Goal: Task Accomplishment & Management: Manage account settings

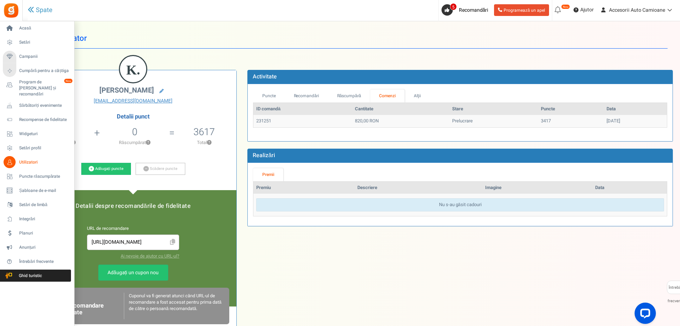
click at [31, 159] on font "Utilizatori" at bounding box center [28, 162] width 18 height 6
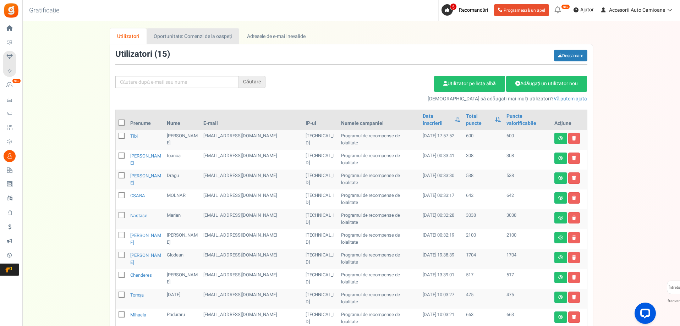
click at [211, 39] on font "Oportunitate: Comenzi de la oaspeți" at bounding box center [193, 36] width 78 height 7
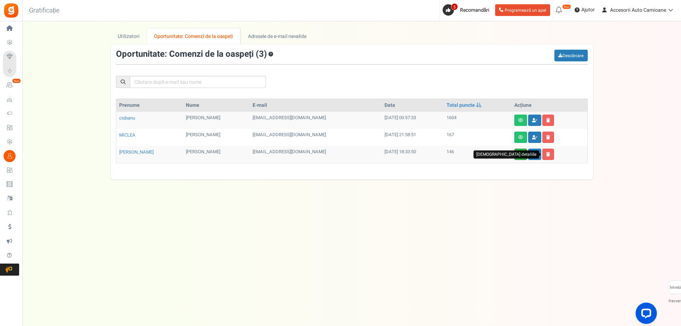
click at [518, 152] on icon at bounding box center [520, 154] width 5 height 4
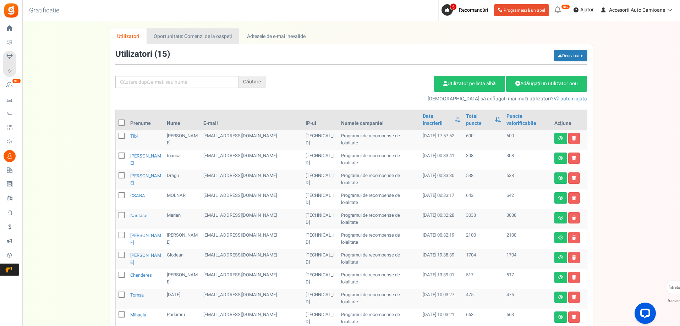
click at [202, 39] on font "Oportunitate: Comenzi de la oaspeți" at bounding box center [193, 36] width 78 height 7
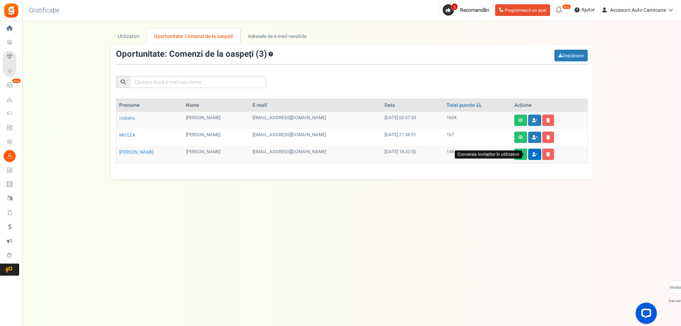
click at [532, 154] on icon at bounding box center [534, 154] width 5 height 4
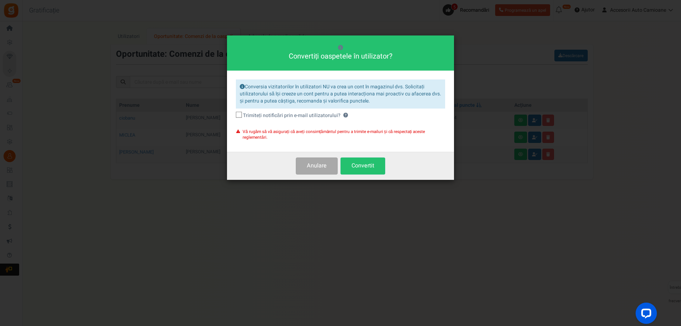
click at [237, 118] on span at bounding box center [239, 115] width 6 height 6
click at [233, 118] on input "Trimiteți notificări prin e-mail utilizatorului? ?" at bounding box center [231, 115] width 5 height 5
checkbox input "true"
click at [365, 167] on font "Convertit" at bounding box center [362, 165] width 23 height 9
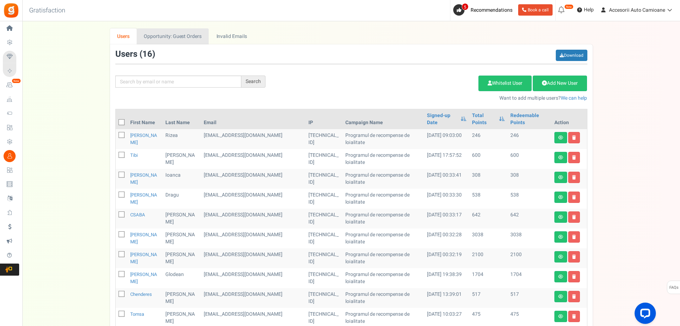
click at [184, 35] on link "Opportunity: Guest Orders" at bounding box center [173, 36] width 72 height 16
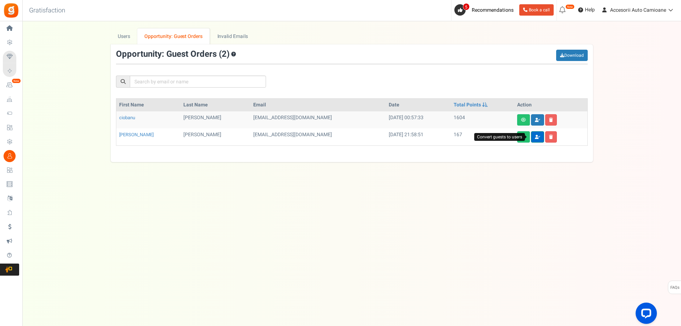
click at [535, 135] on icon at bounding box center [537, 137] width 5 height 4
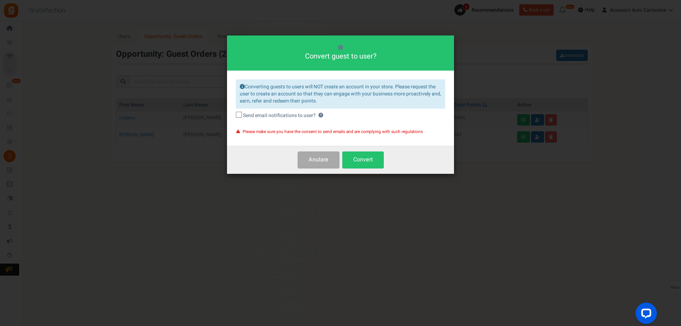
click at [238, 113] on icon at bounding box center [239, 115] width 5 height 5
click at [233, 113] on input "Send email notifications to user? ?" at bounding box center [231, 115] width 5 height 5
checkbox input "true"
click at [364, 158] on button "Convert" at bounding box center [362, 159] width 41 height 17
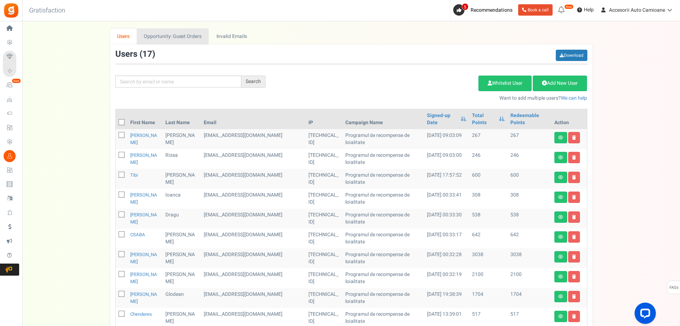
click at [184, 34] on link "Opportunity: Guest Orders" at bounding box center [173, 36] width 72 height 16
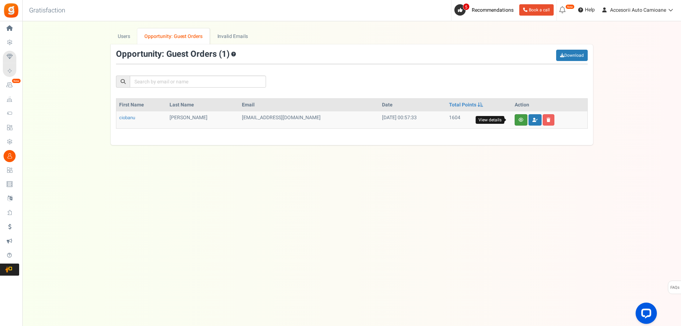
click at [519, 121] on link at bounding box center [521, 119] width 13 height 11
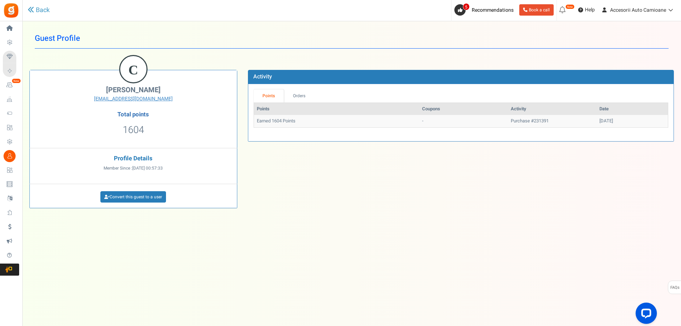
click at [32, 5] on div "Back" at bounding box center [147, 10] width 238 height 21
click at [43, 12] on link "Back" at bounding box center [39, 10] width 22 height 9
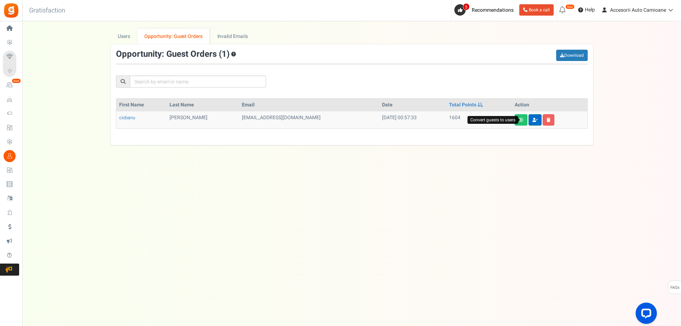
click at [532, 119] on icon at bounding box center [534, 120] width 5 height 4
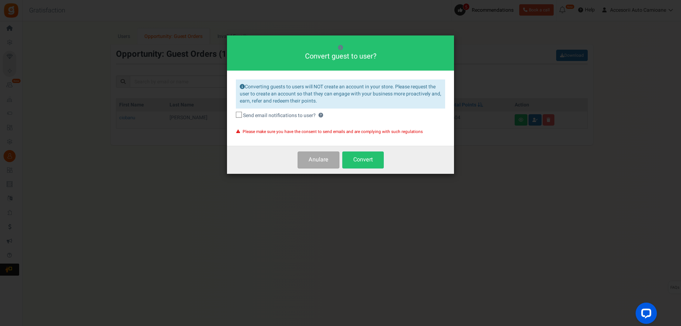
click at [241, 117] on icon at bounding box center [239, 115] width 5 height 5
click at [233, 117] on input "Send email notifications to user? ?" at bounding box center [231, 115] width 5 height 5
checkbox input "true"
click at [368, 161] on button "Convert" at bounding box center [362, 159] width 41 height 17
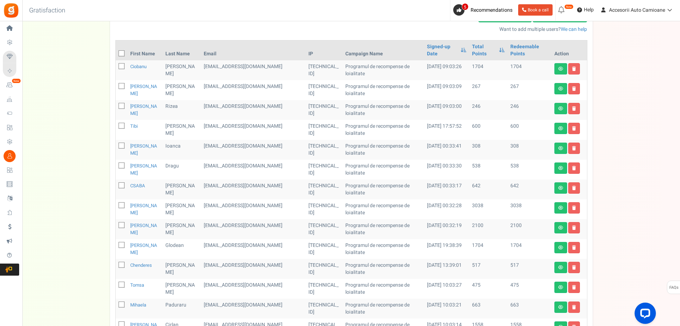
scroll to position [71, 0]
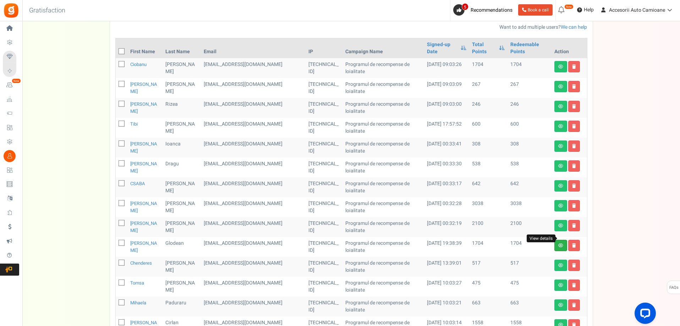
click at [559, 243] on icon at bounding box center [560, 245] width 5 height 4
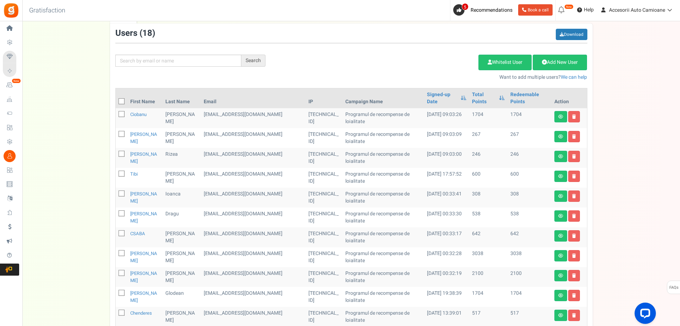
scroll to position [71, 0]
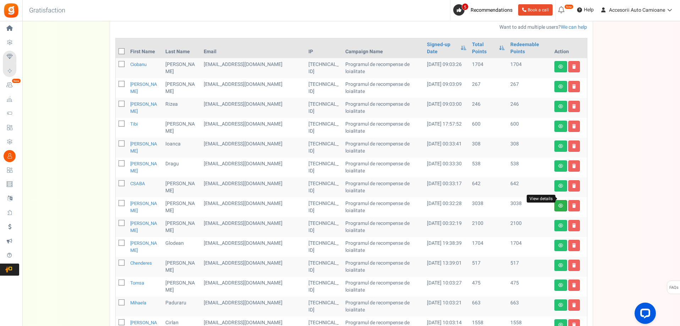
click at [559, 204] on icon at bounding box center [560, 206] width 5 height 4
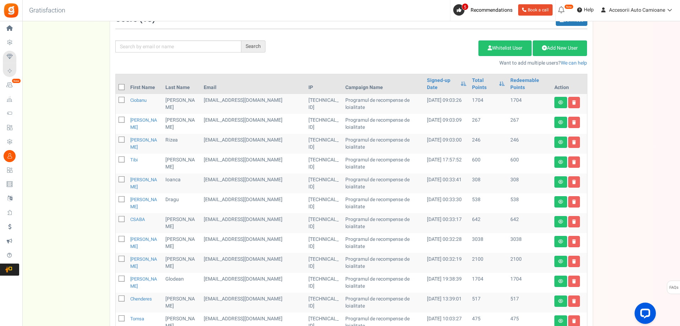
scroll to position [35, 0]
click at [564, 255] on link at bounding box center [560, 260] width 13 height 11
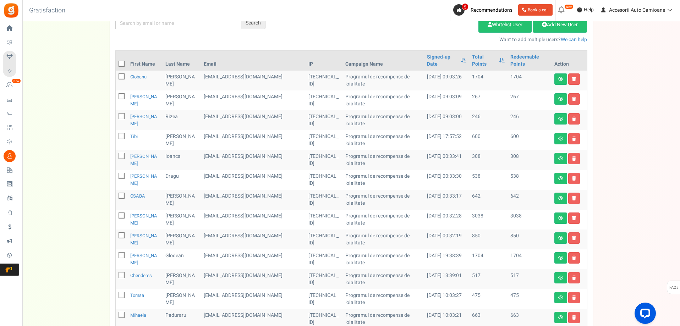
scroll to position [71, 0]
